Goal: Obtain resource: Obtain resource

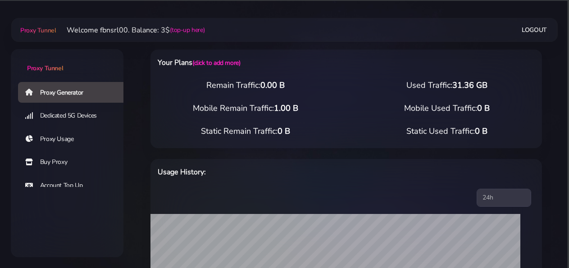
scroll to position [234, 0]
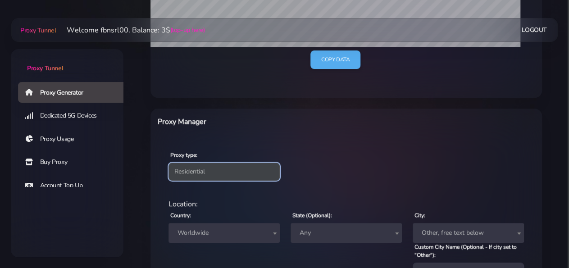
click at [168, 163] on select "Residential Static Mobile" at bounding box center [223, 172] width 111 height 18
select select "static"
click option "Static" at bounding box center [0, 0] width 0 height 0
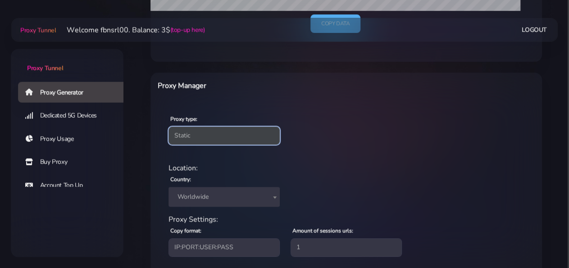
scroll to position [323, 0]
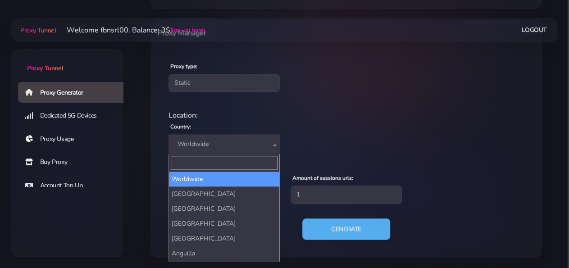
click at [219, 146] on span "Worldwide" at bounding box center [224, 144] width 100 height 13
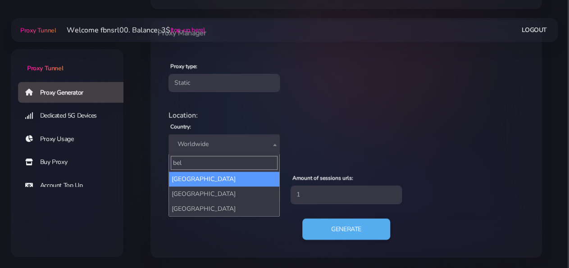
type input "bel"
select select "BE"
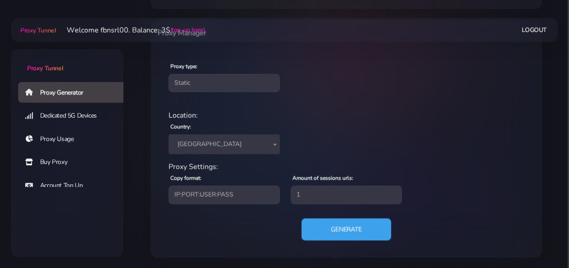
click at [342, 224] on button "Generate" at bounding box center [346, 229] width 90 height 22
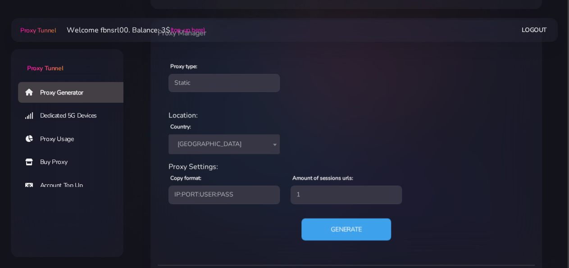
scroll to position [431, 0]
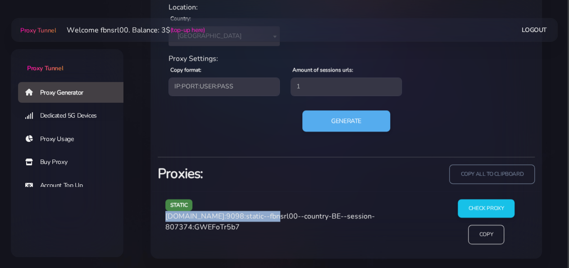
drag, startPoint x: 166, startPoint y: 215, endPoint x: 264, endPoint y: 219, distance: 97.4
click at [264, 219] on span "[DOMAIN_NAME]:9098:static--fbnsrl00--country-BE--session-807374:GWEFoTr5b7" at bounding box center [269, 221] width 209 height 21
copy span "[DOMAIN_NAME]:9098:static"
drag, startPoint x: 268, startPoint y: 214, endPoint x: 269, endPoint y: 232, distance: 18.1
click at [269, 232] on div "static [DOMAIN_NAME]:9098:static--fbnsrl00--country-BE--session-807374:GWEFoTr5…" at bounding box center [300, 225] width 280 height 52
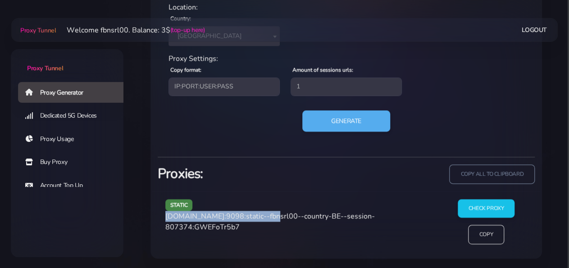
copy span "fbnsrl00--country-BE--session-807374:GWEFoTr5b7"
